Goal: Complete application form

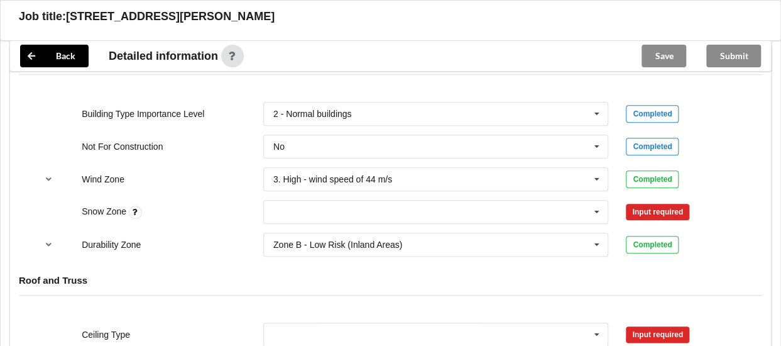
scroll to position [566, 0]
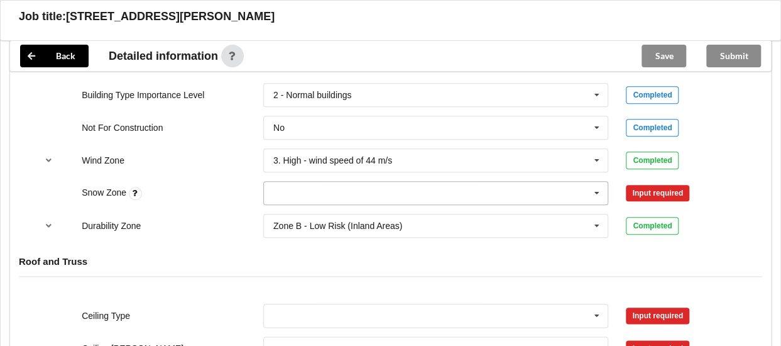
click at [439, 203] on input "text" at bounding box center [437, 193] width 344 height 23
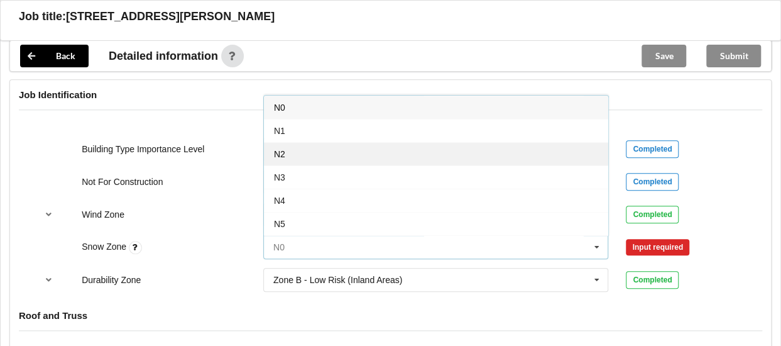
scroll to position [440, 0]
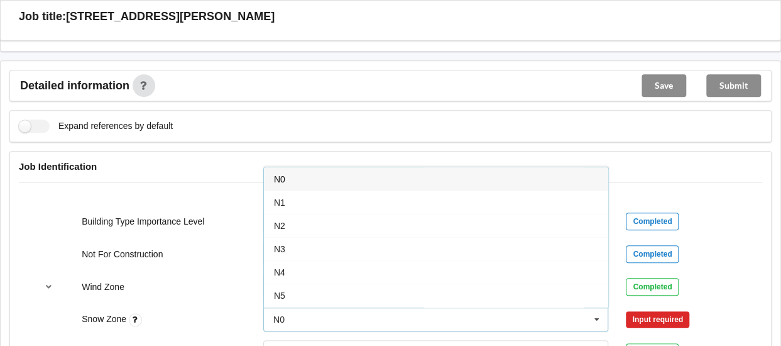
click at [312, 181] on div "N0" at bounding box center [436, 178] width 344 height 23
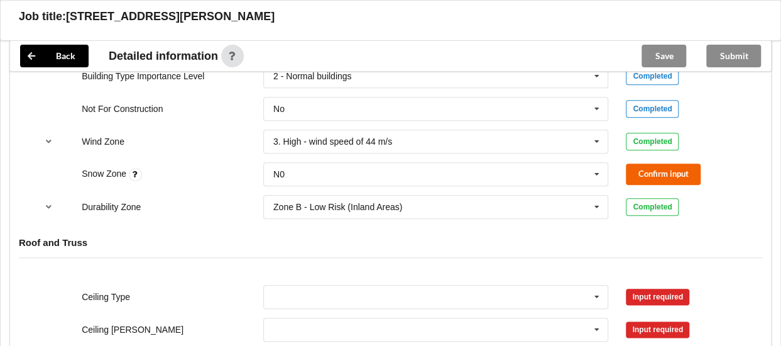
scroll to position [566, 0]
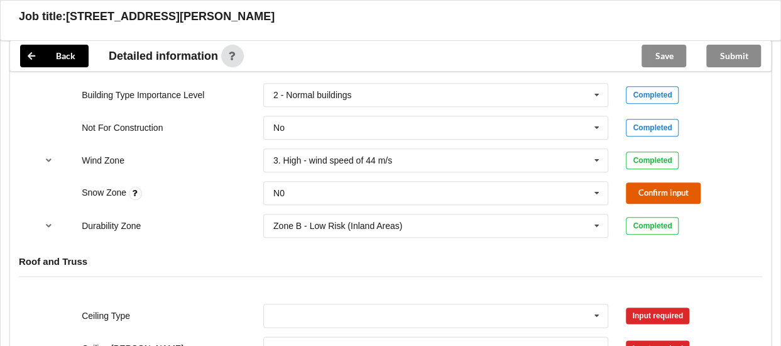
click at [653, 202] on button "Confirm input" at bounding box center [663, 192] width 75 height 21
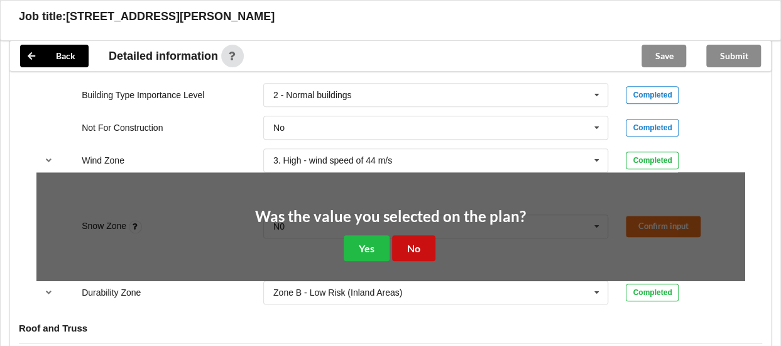
click at [414, 255] on button "No" at bounding box center [413, 248] width 43 height 26
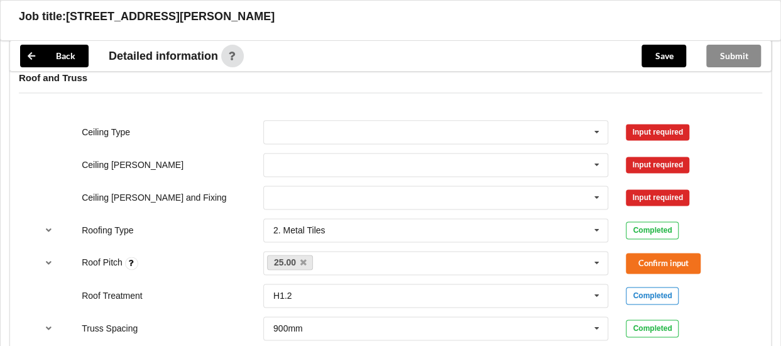
scroll to position [754, 0]
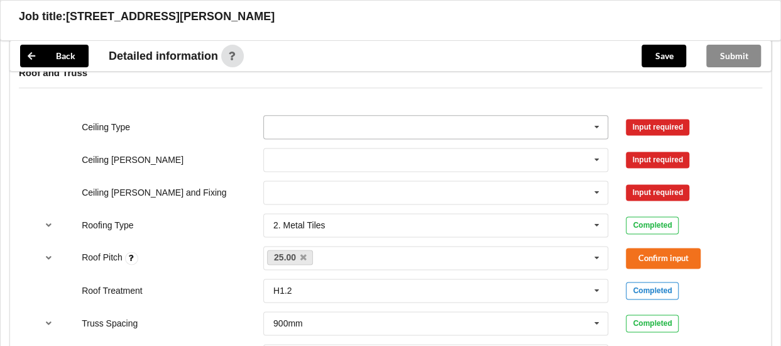
click at [293, 134] on input "text" at bounding box center [437, 127] width 344 height 23
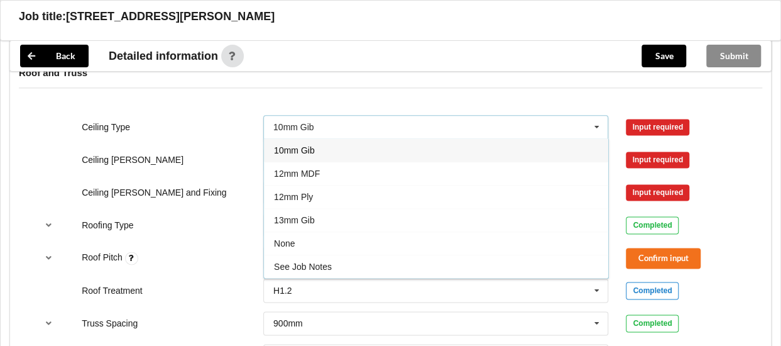
click at [297, 154] on span "10mm Gib" at bounding box center [294, 150] width 41 height 10
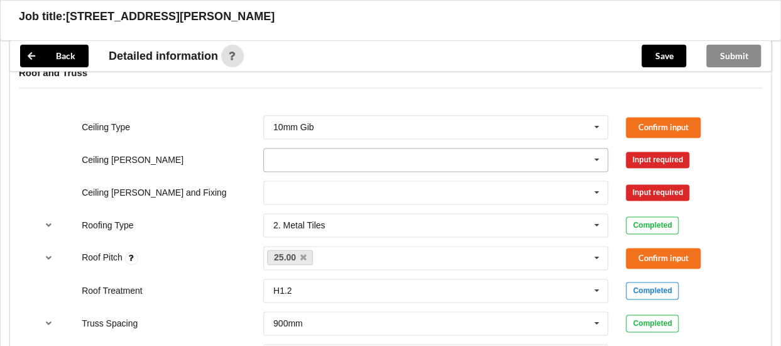
click at [295, 163] on input "text" at bounding box center [437, 159] width 344 height 23
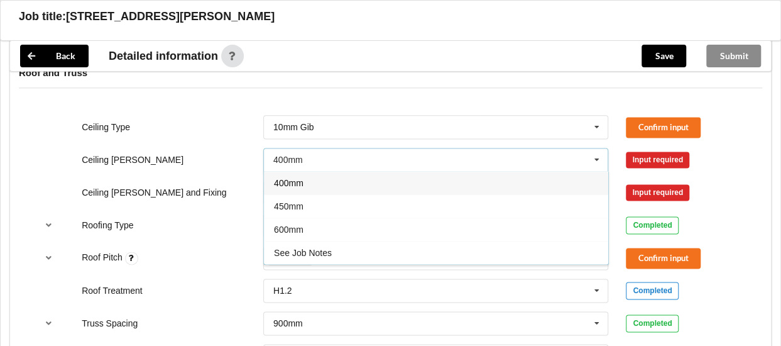
click at [300, 187] on span "400mm" at bounding box center [289, 183] width 30 height 10
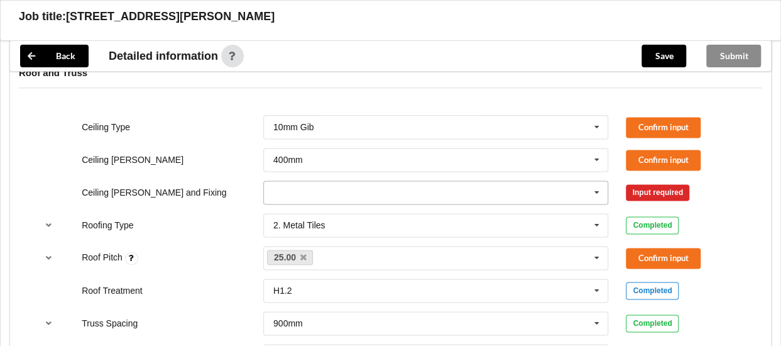
click at [300, 195] on input "text" at bounding box center [437, 192] width 344 height 23
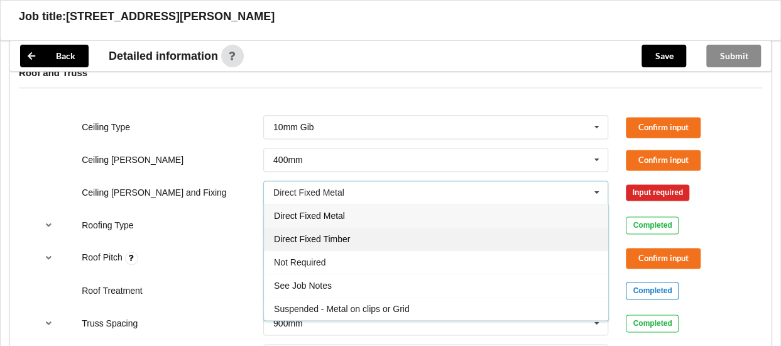
click at [316, 241] on span "Direct Fixed Timber" at bounding box center [312, 239] width 76 height 10
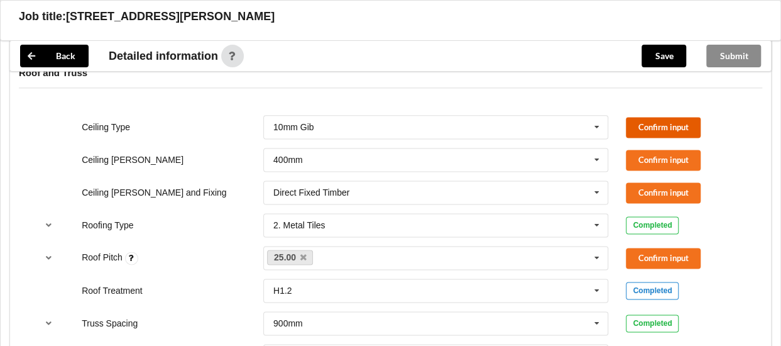
click at [645, 126] on button "Confirm input" at bounding box center [663, 127] width 75 height 21
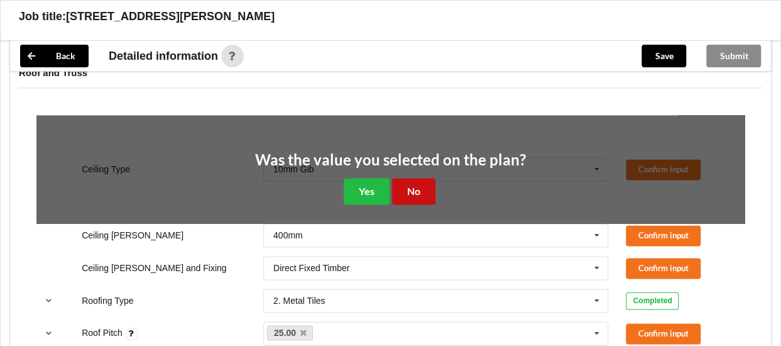
click at [421, 197] on button "No" at bounding box center [413, 191] width 43 height 26
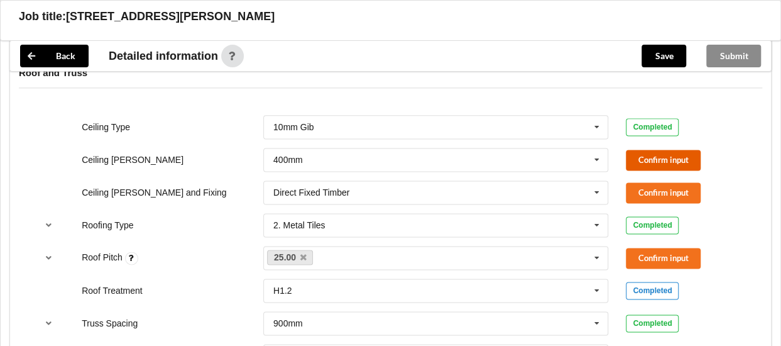
click at [661, 168] on button "Confirm input" at bounding box center [663, 160] width 75 height 21
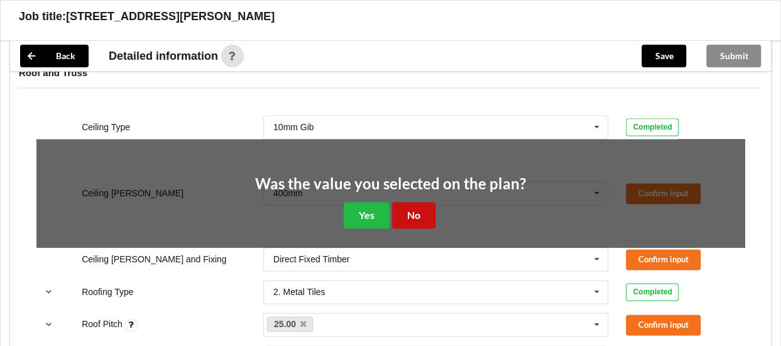
click at [403, 219] on button "No" at bounding box center [413, 215] width 43 height 26
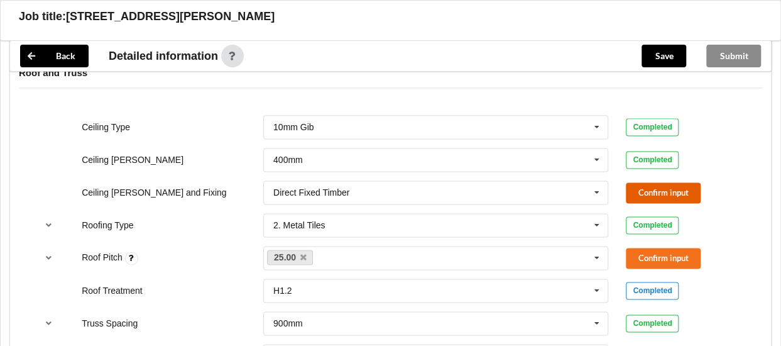
click at [656, 201] on button "Confirm input" at bounding box center [663, 192] width 75 height 21
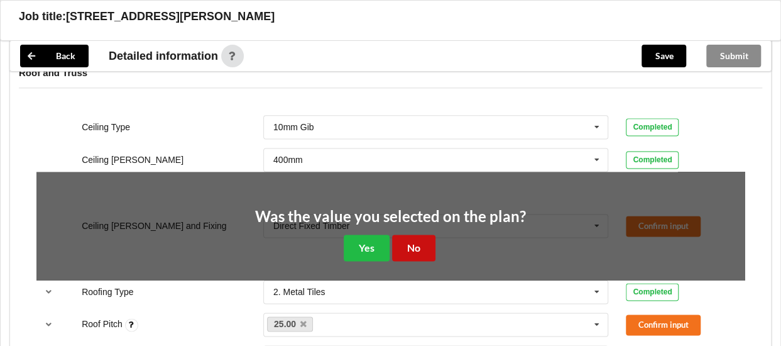
click at [421, 251] on button "No" at bounding box center [413, 247] width 43 height 26
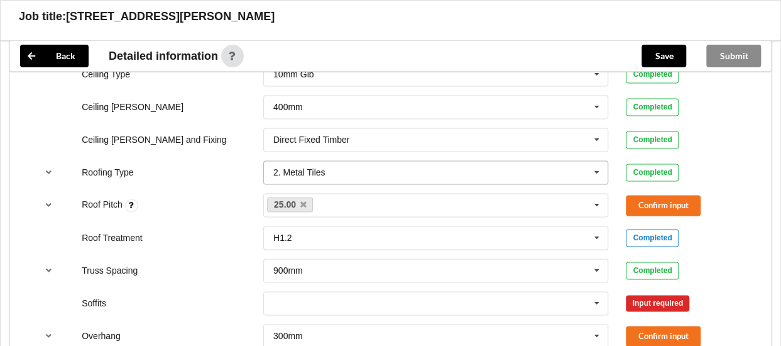
scroll to position [880, 0]
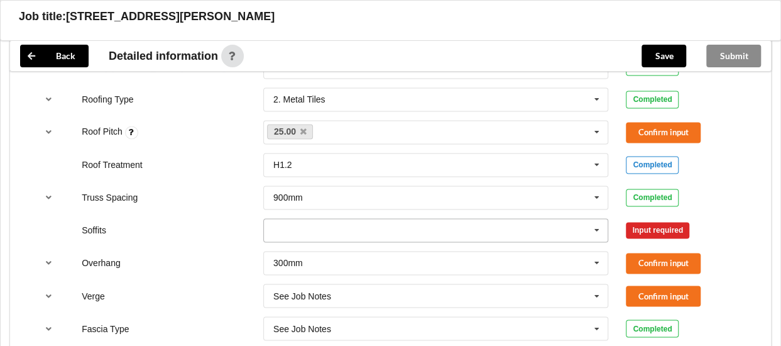
click at [595, 239] on icon at bounding box center [597, 230] width 19 height 23
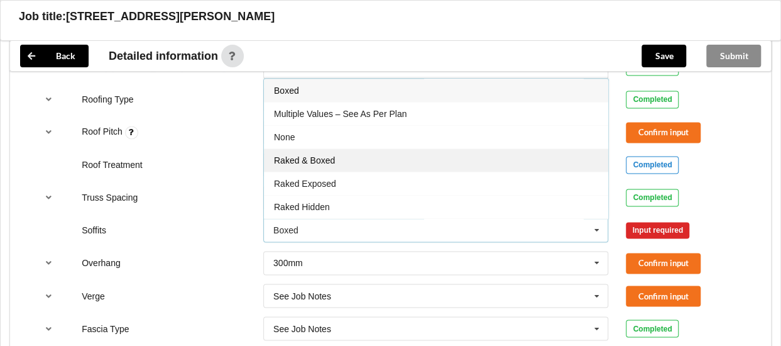
click at [341, 165] on div "Raked & Boxed" at bounding box center [436, 159] width 344 height 23
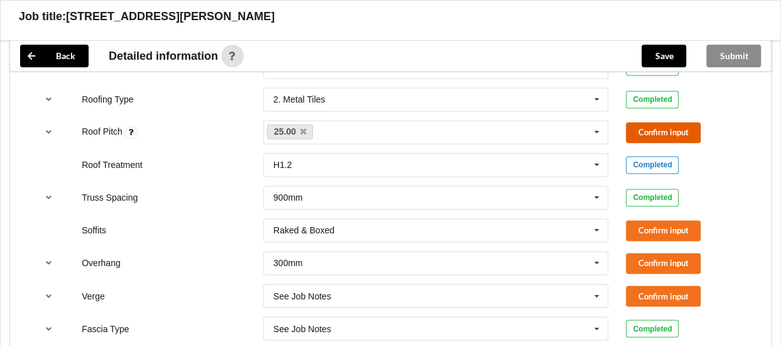
click at [640, 135] on button "Confirm input" at bounding box center [663, 132] width 75 height 21
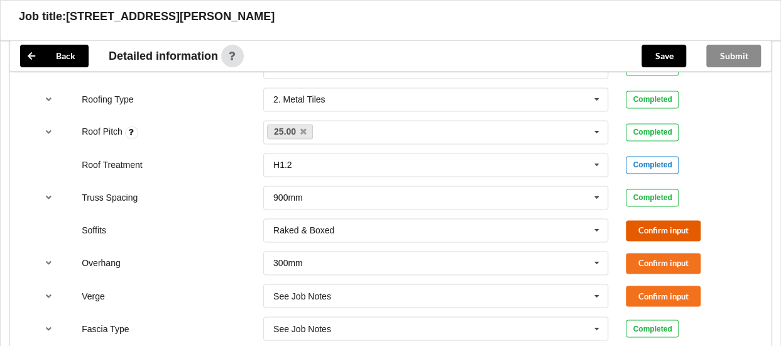
click at [646, 236] on button "Confirm input" at bounding box center [663, 230] width 75 height 21
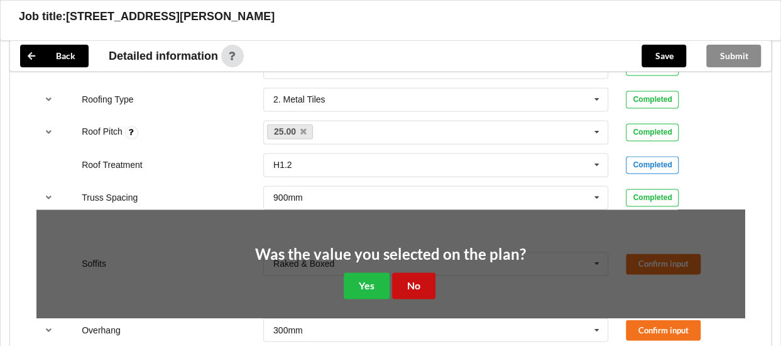
click at [425, 289] on button "No" at bounding box center [413, 285] width 43 height 26
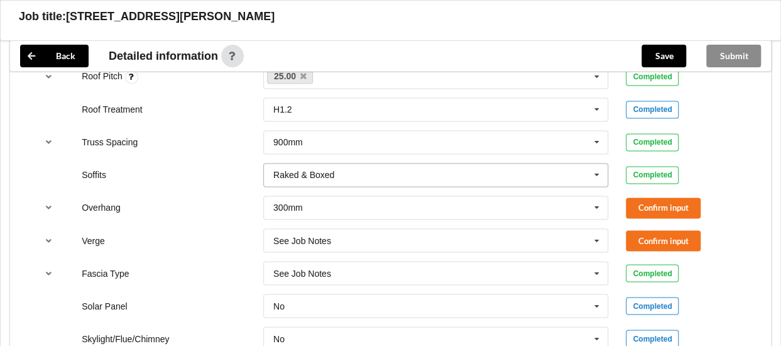
scroll to position [1006, 0]
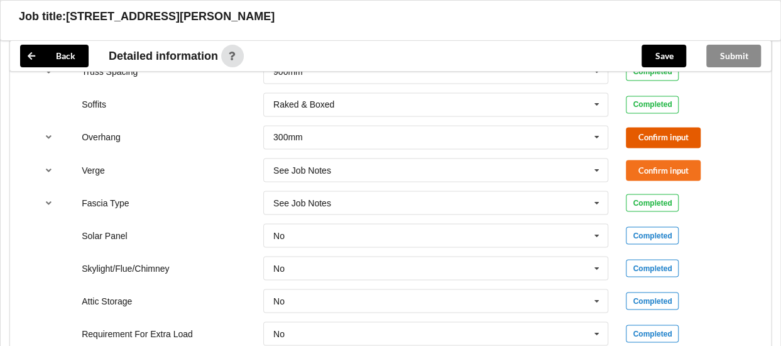
click at [666, 145] on button "Confirm input" at bounding box center [663, 137] width 75 height 21
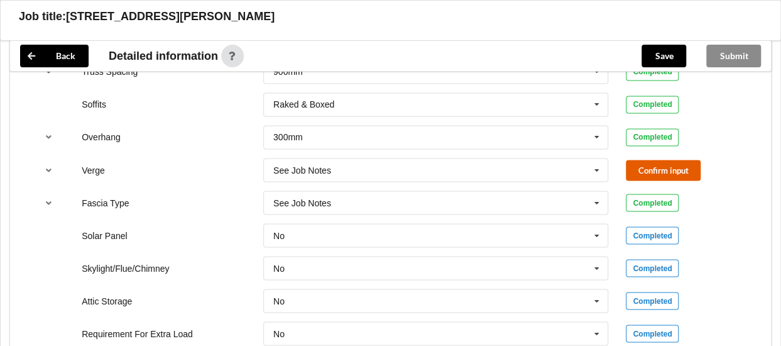
click at [671, 173] on button "Confirm input" at bounding box center [663, 170] width 75 height 21
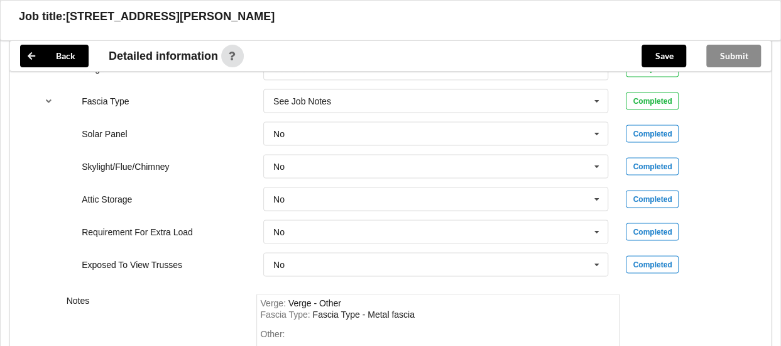
scroll to position [1194, 0]
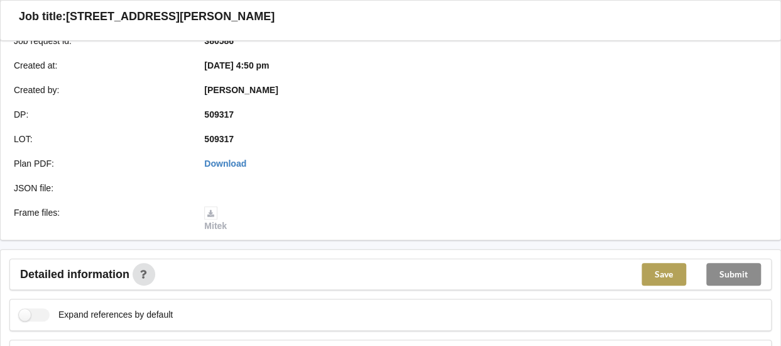
click at [660, 282] on button "Save" at bounding box center [664, 274] width 45 height 23
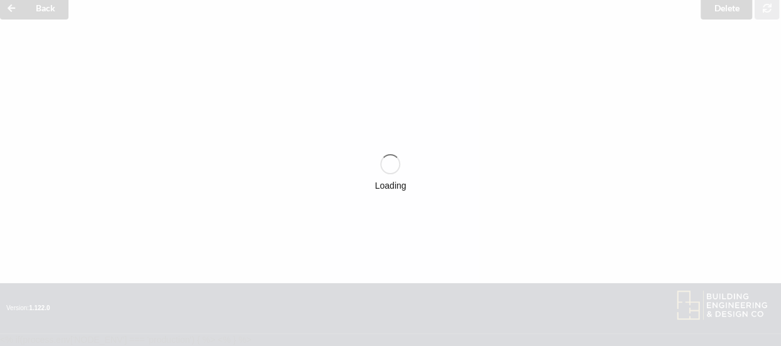
scroll to position [251, 0]
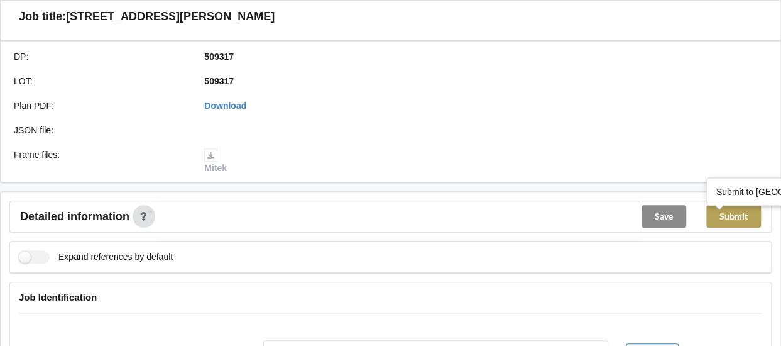
click at [744, 221] on button "Submit" at bounding box center [734, 216] width 55 height 23
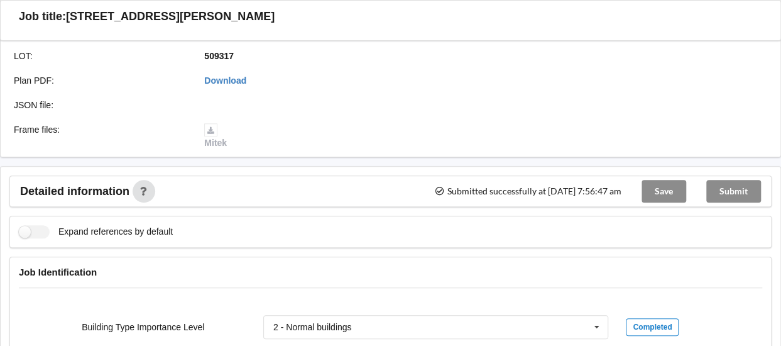
scroll to position [0, 0]
